Goal: Task Accomplishment & Management: Use online tool/utility

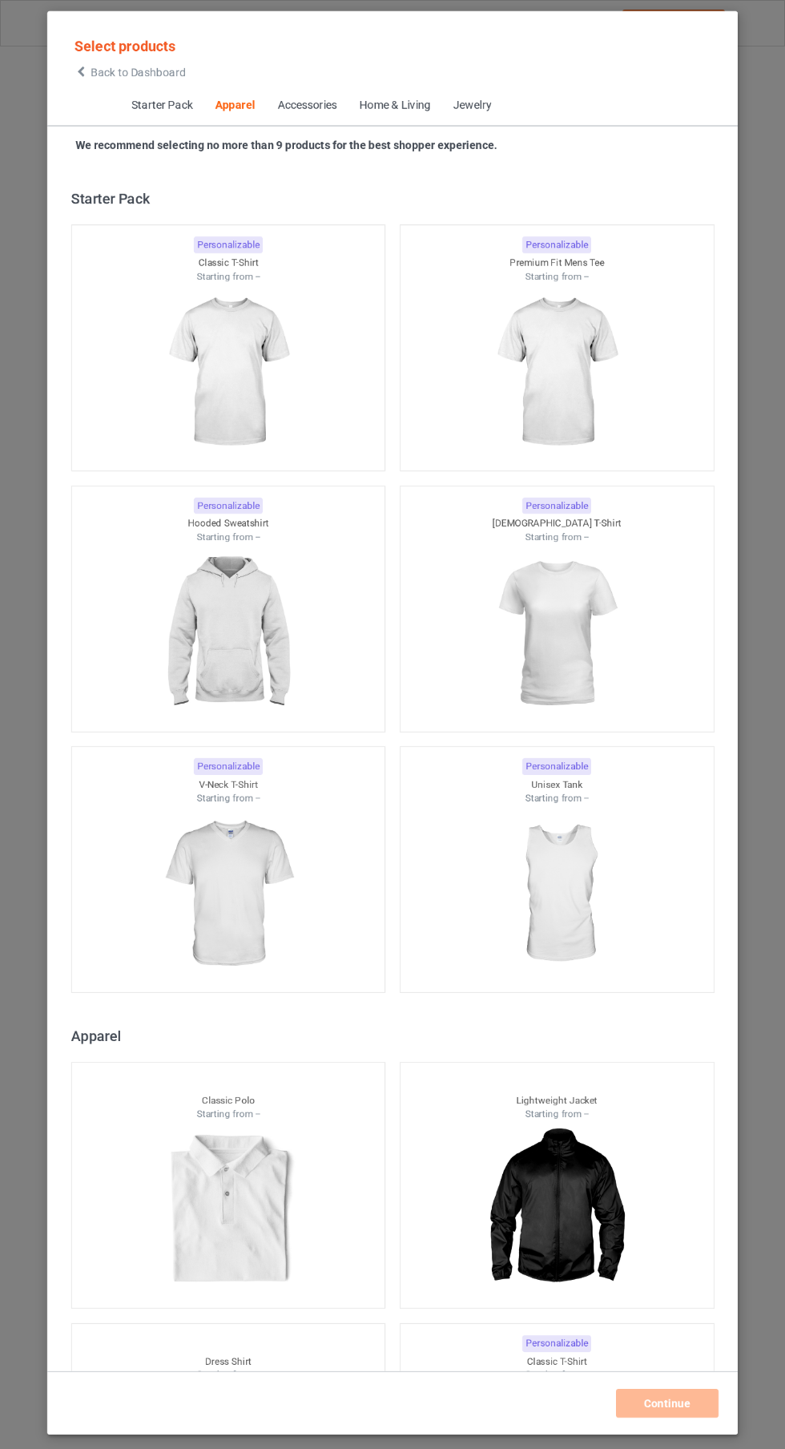
scroll to position [857, 0]
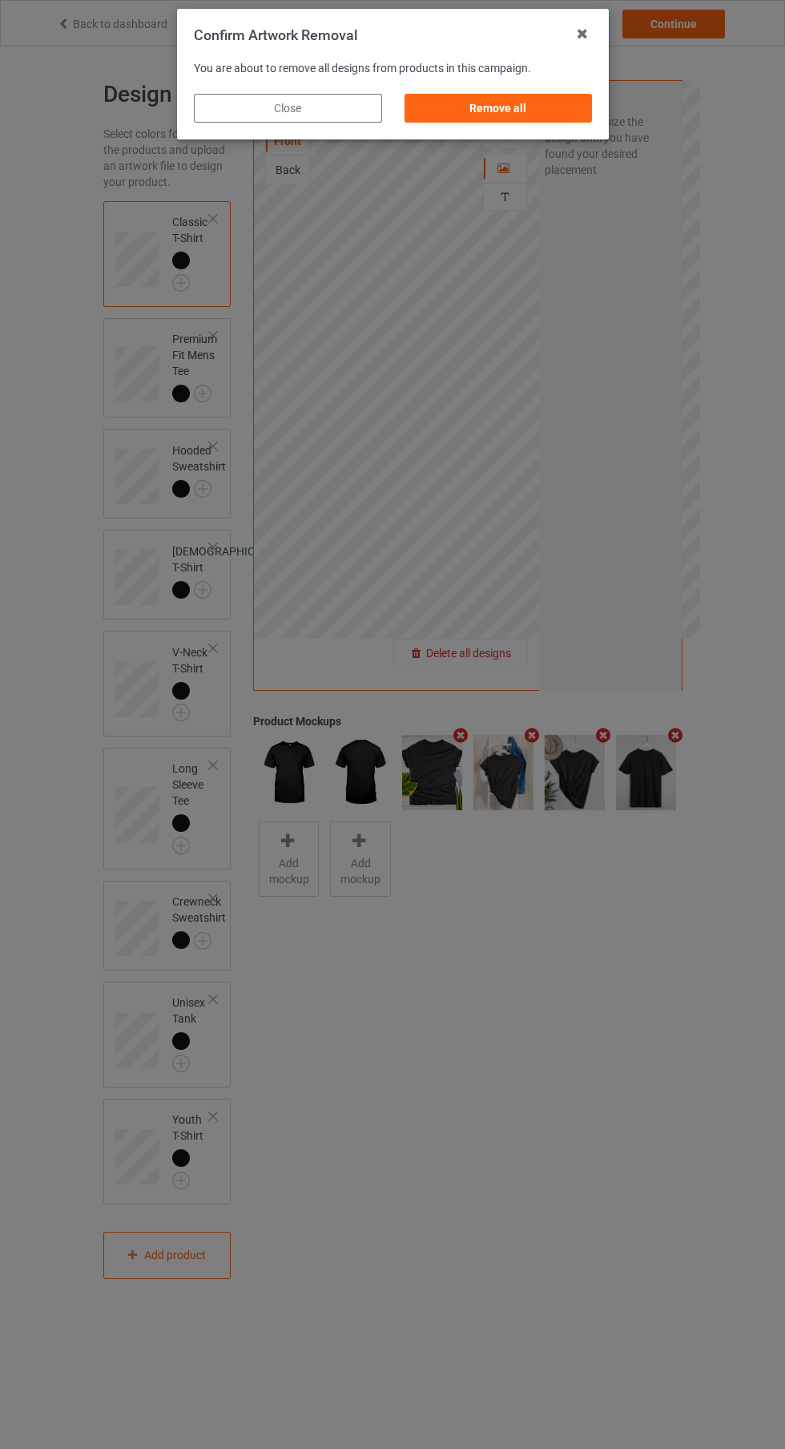
click at [535, 113] on div "Remove all" at bounding box center [498, 108] width 188 height 29
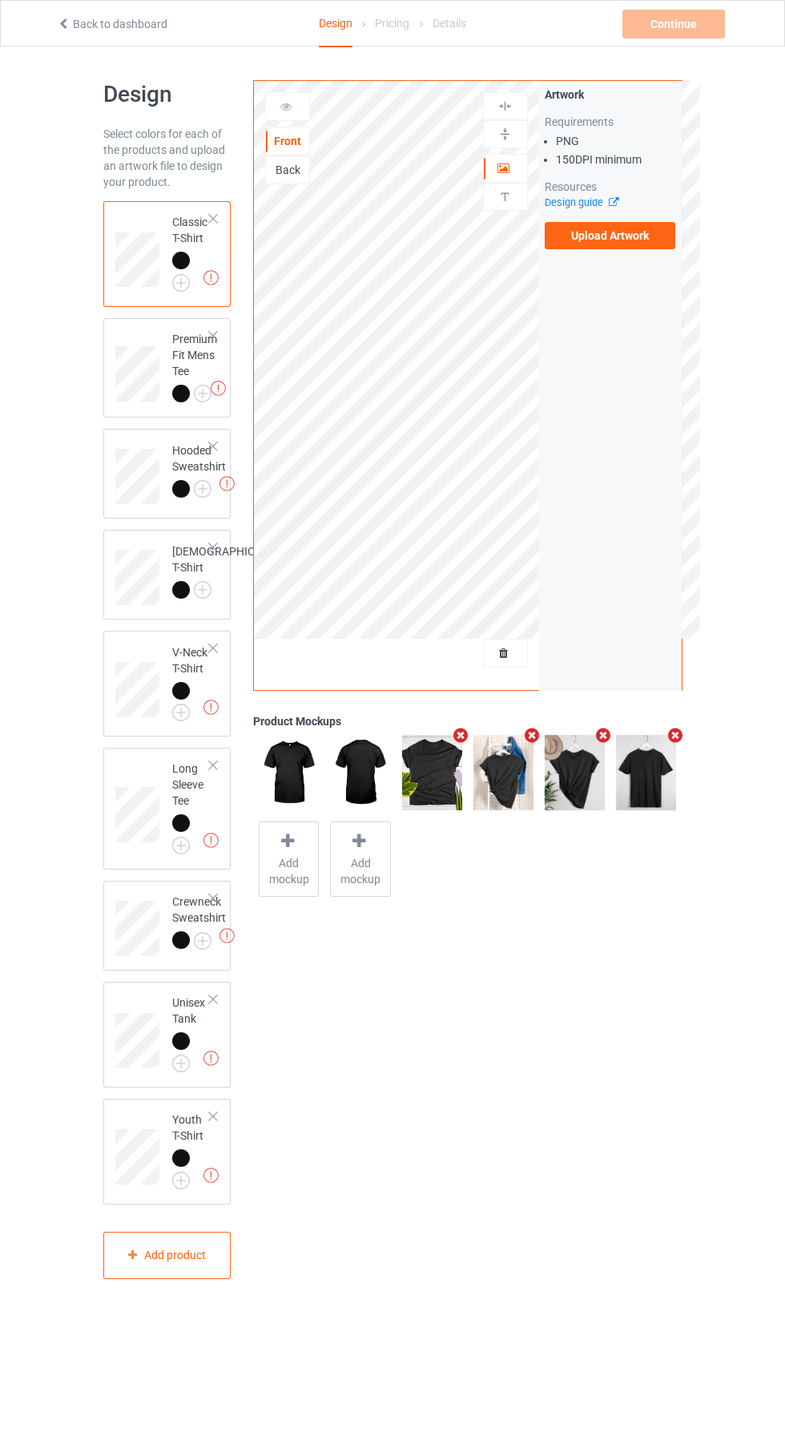
click at [639, 244] on label "Upload Artwork" at bounding box center [610, 235] width 131 height 27
click at [0, 0] on input "Upload Artwork" at bounding box center [0, 0] width 0 height 0
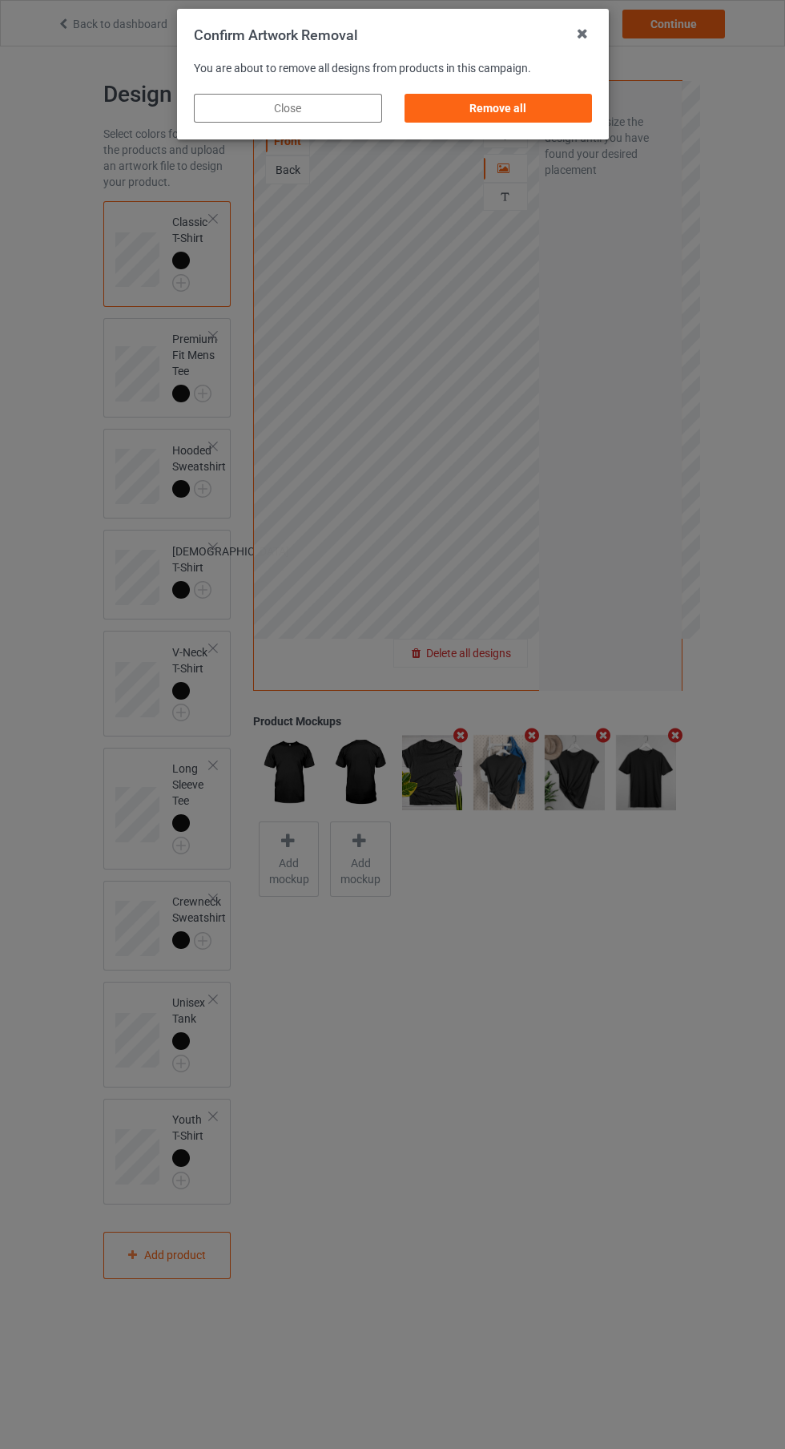
click at [544, 115] on div "Remove all" at bounding box center [498, 108] width 188 height 29
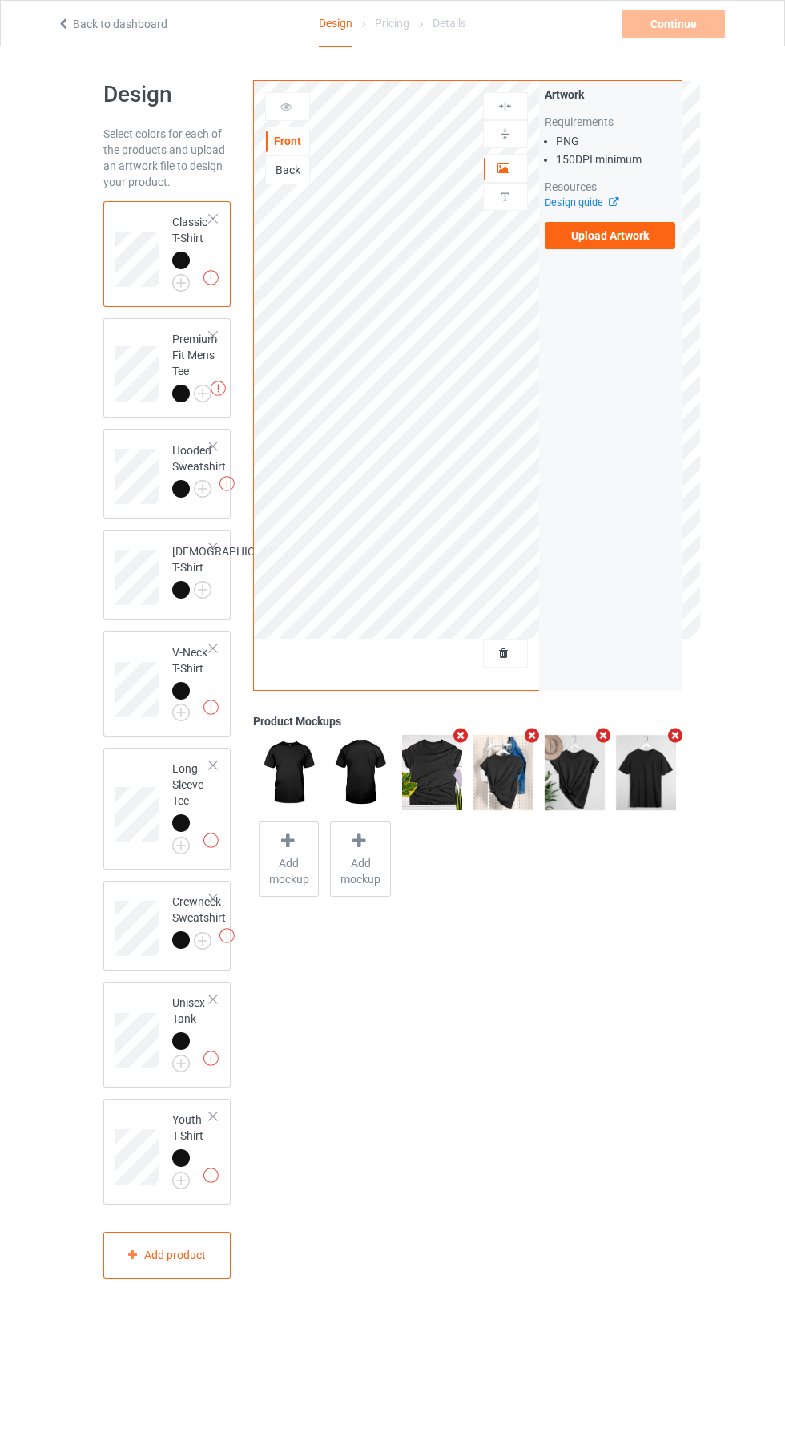
click at [668, 235] on label "Upload Artwork" at bounding box center [610, 235] width 131 height 27
click at [0, 0] on input "Upload Artwork" at bounding box center [0, 0] width 0 height 0
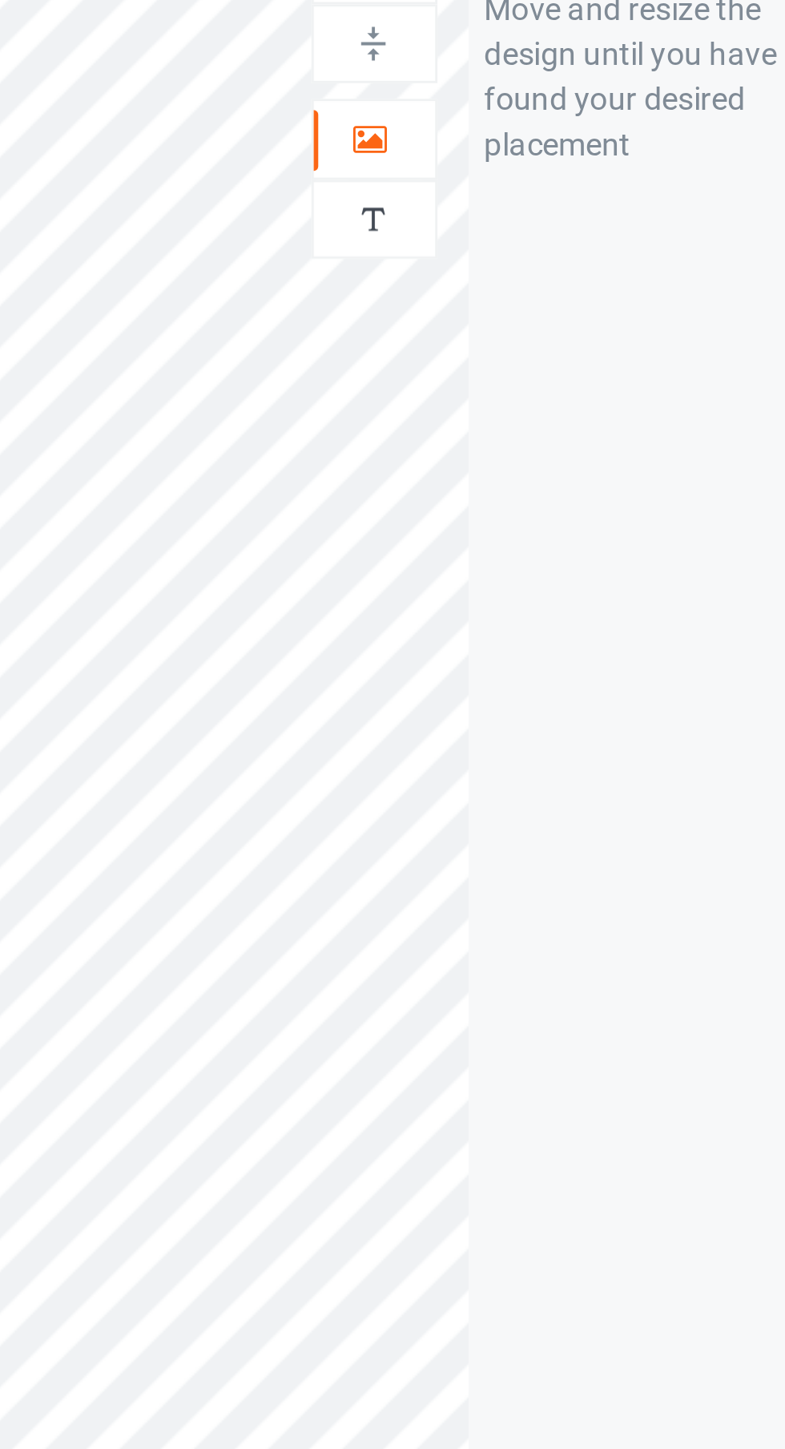
scroll to position [12, 0]
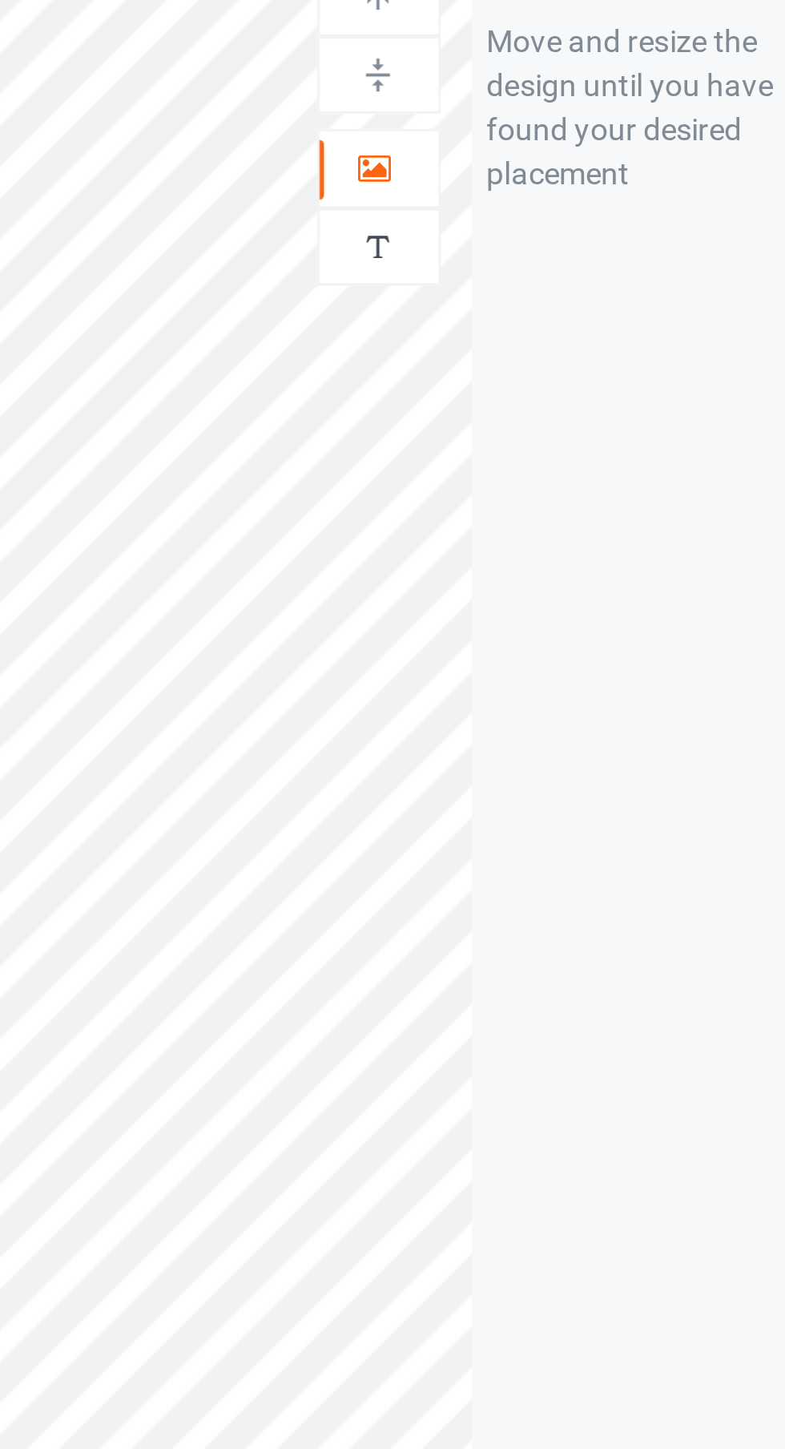
click at [509, 157] on icon at bounding box center [505, 153] width 14 height 11
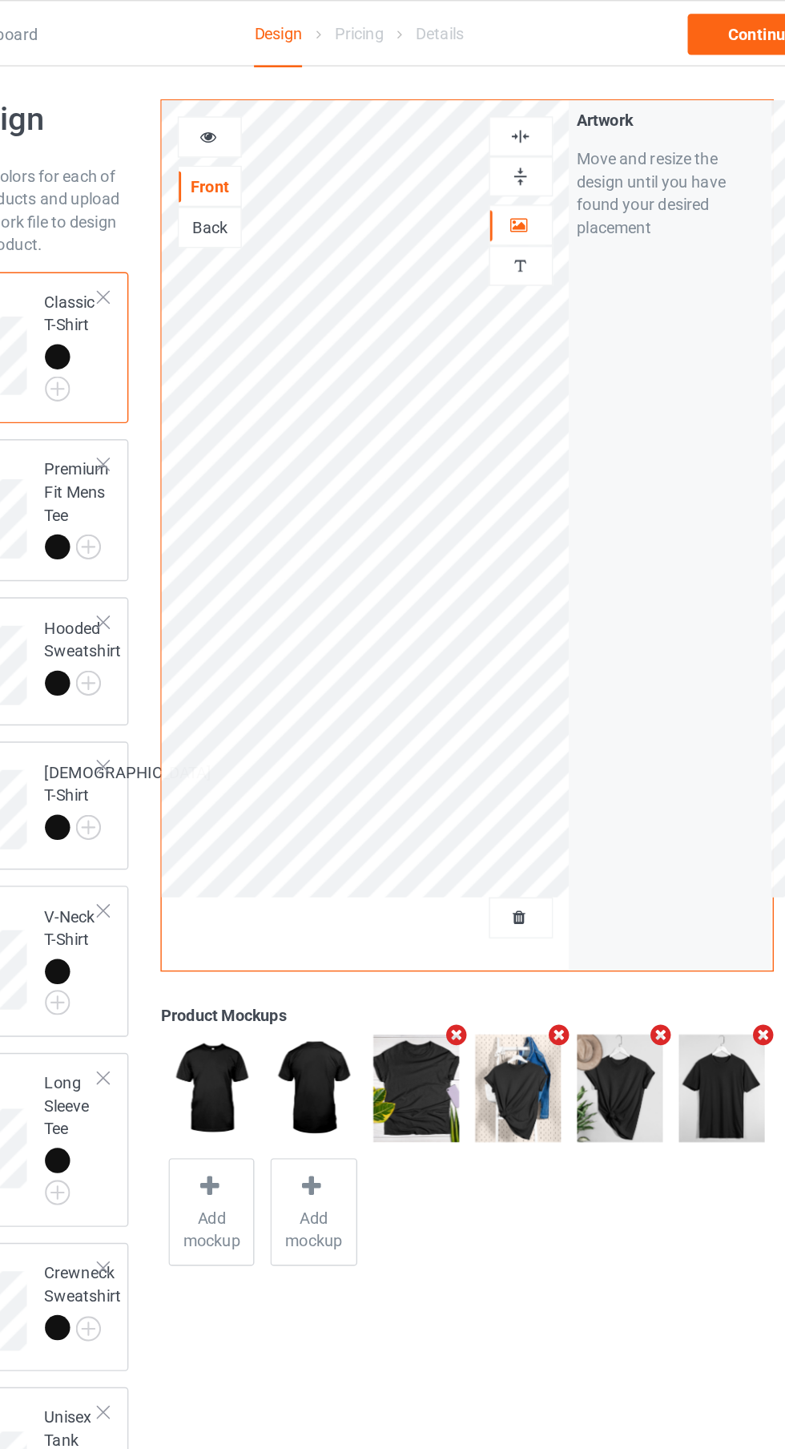
scroll to position [6, 0]
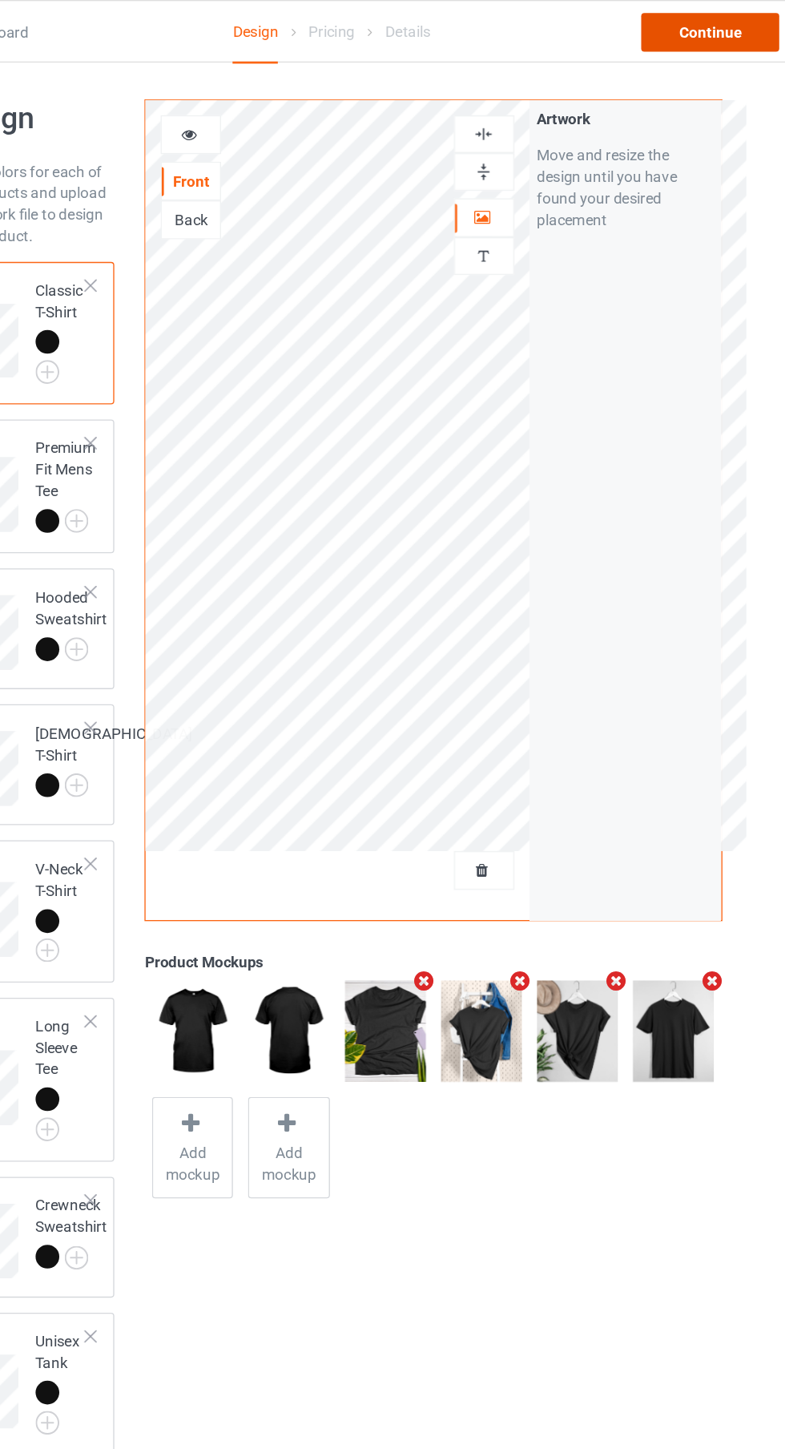
click at [687, 23] on div "Continue" at bounding box center [674, 24] width 103 height 29
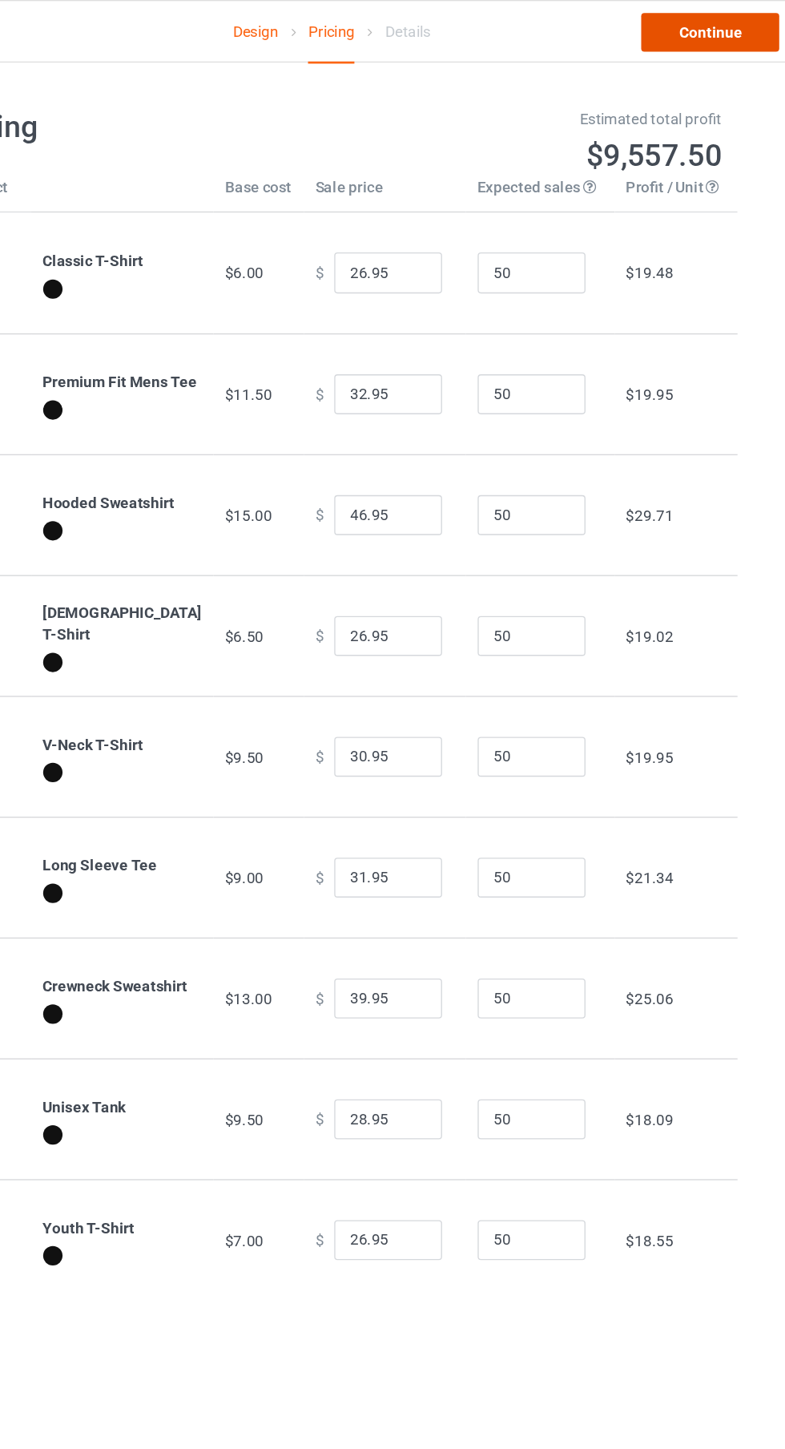
click at [684, 27] on link "Continue" at bounding box center [674, 24] width 103 height 29
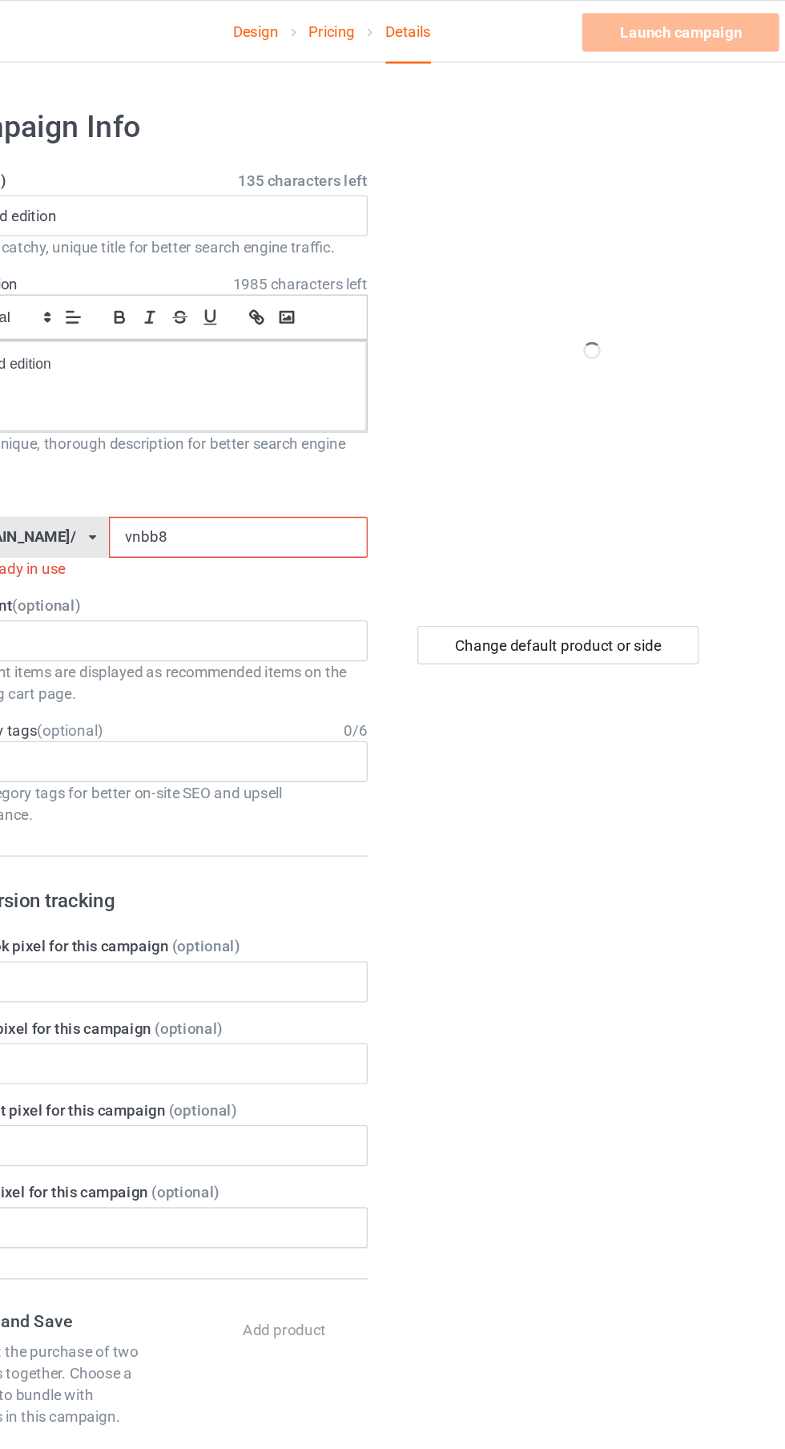
click at [357, 400] on input "vnbb8" at bounding box center [323, 399] width 192 height 30
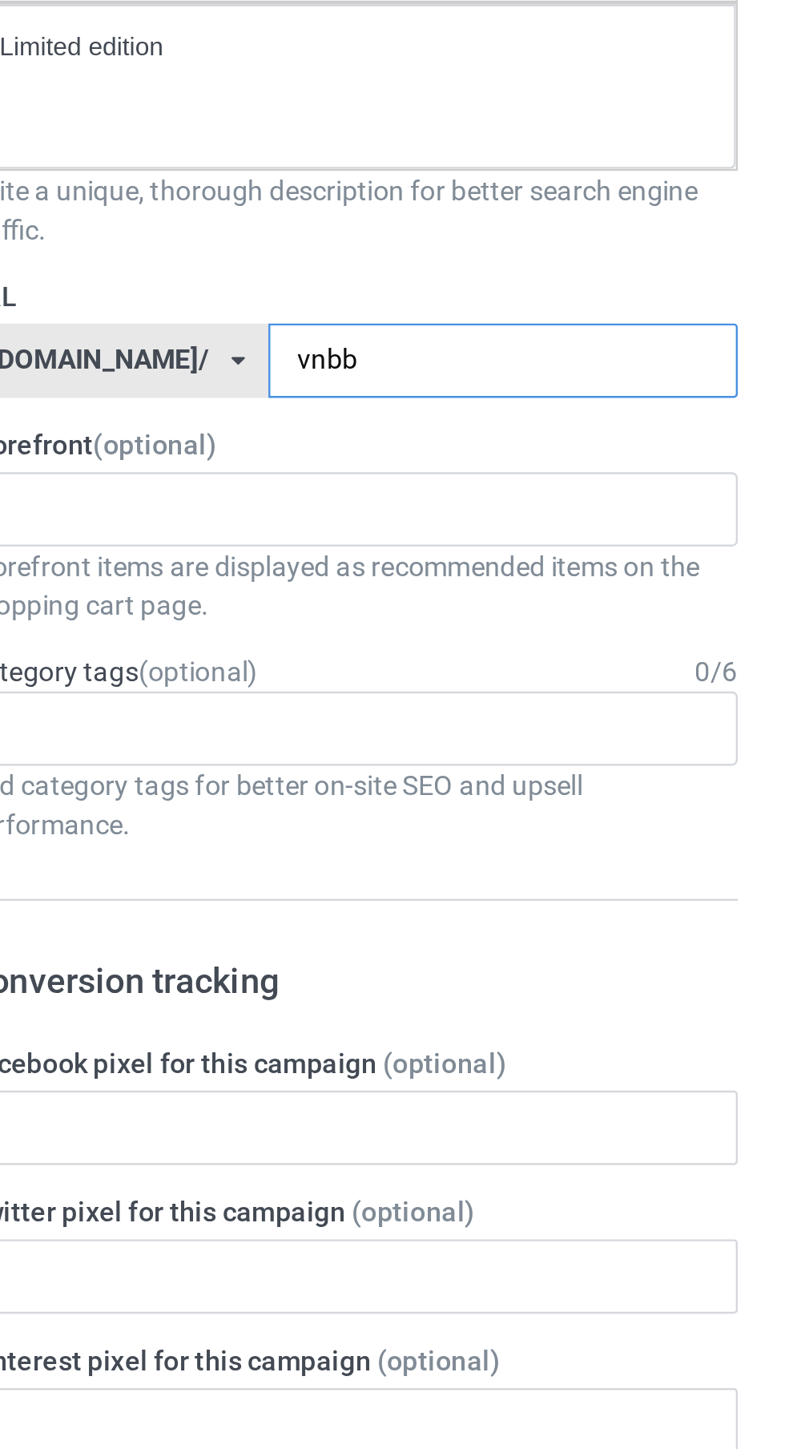
type input "vnbbH"
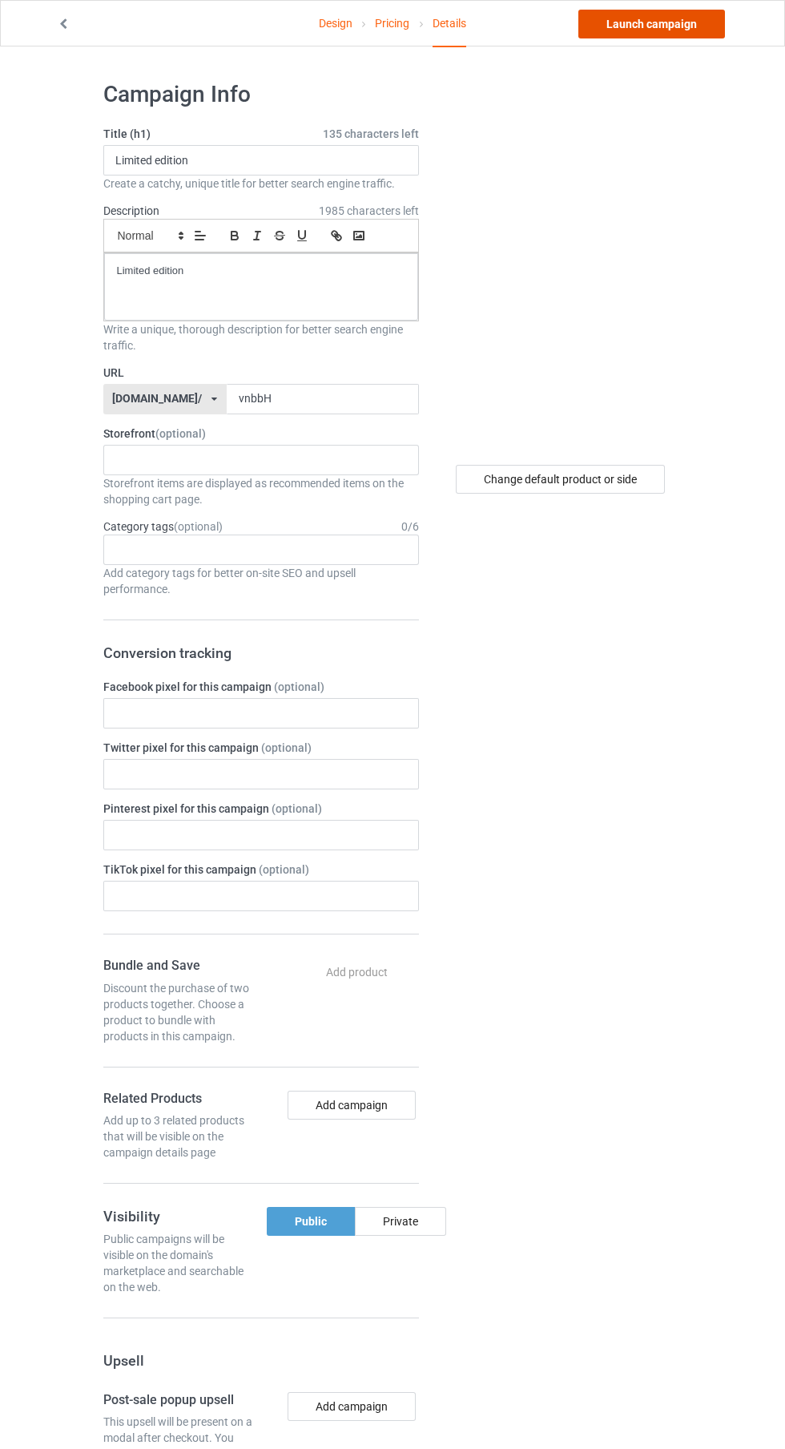
click at [682, 27] on link "Launch campaign" at bounding box center [652, 24] width 147 height 29
